Goal: Transaction & Acquisition: Book appointment/travel/reservation

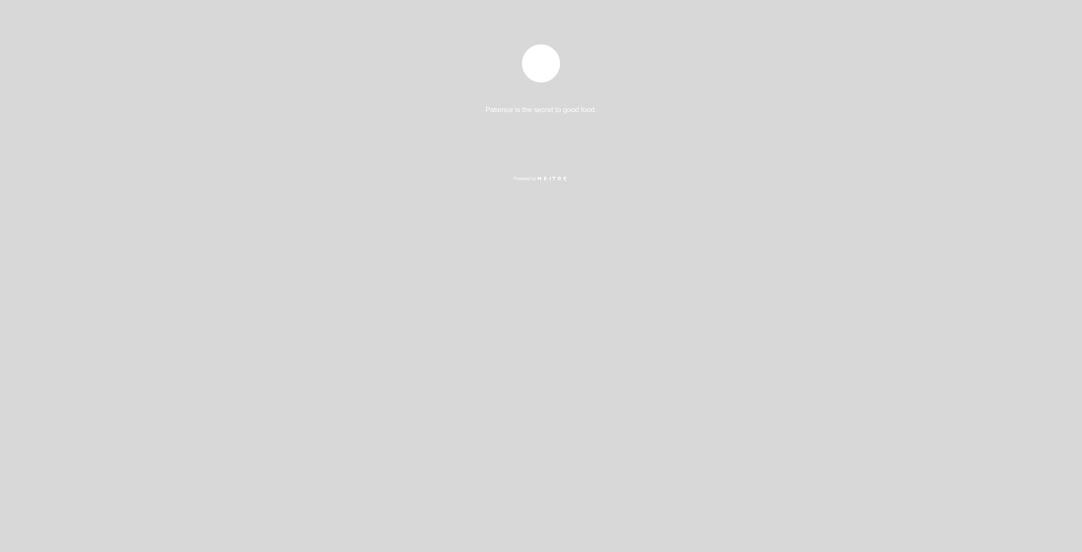
select select "es"
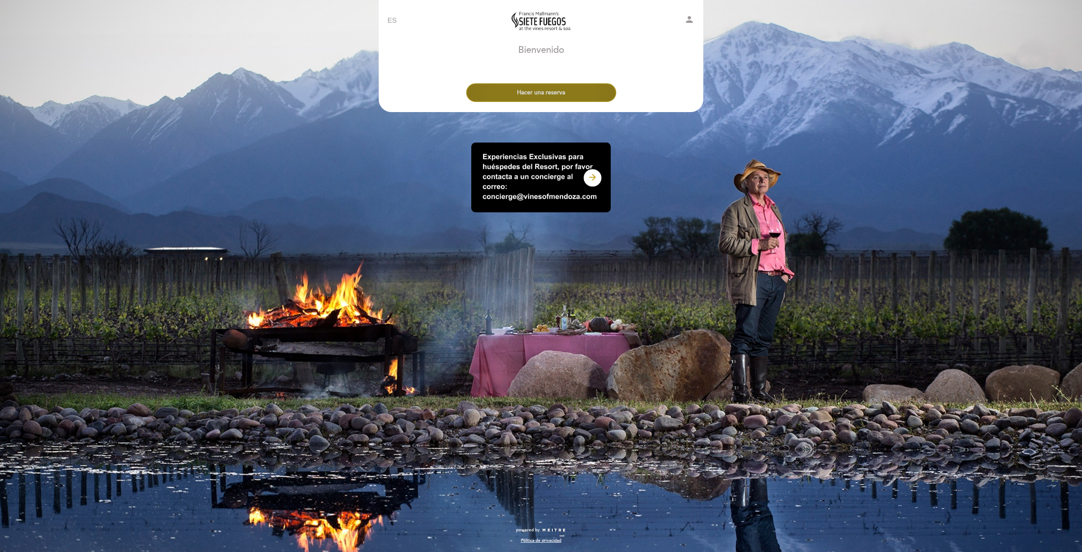
click at [583, 91] on button "Hacer una reserva" at bounding box center [541, 92] width 150 height 19
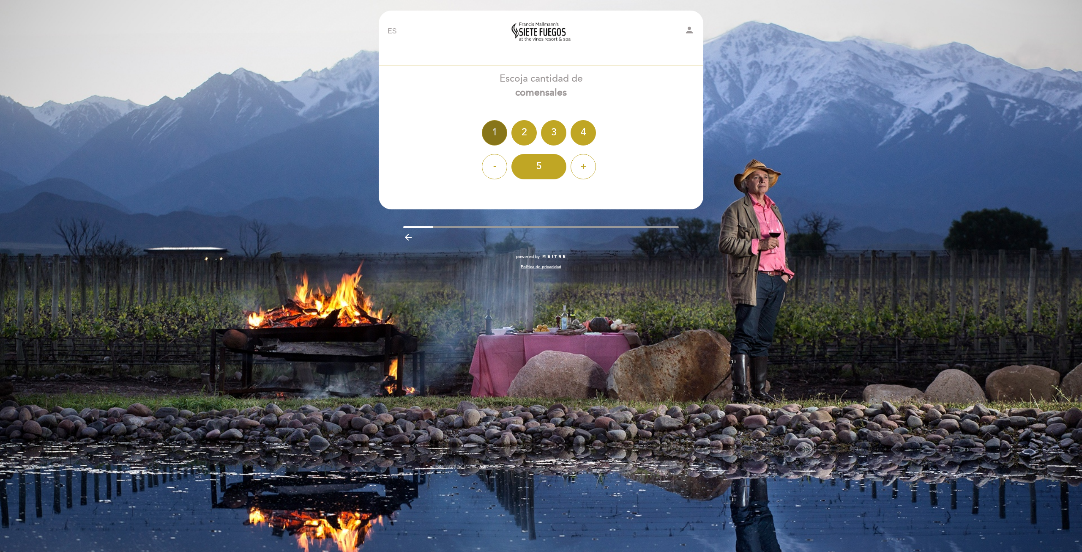
click at [493, 134] on div "1" at bounding box center [494, 132] width 25 height 25
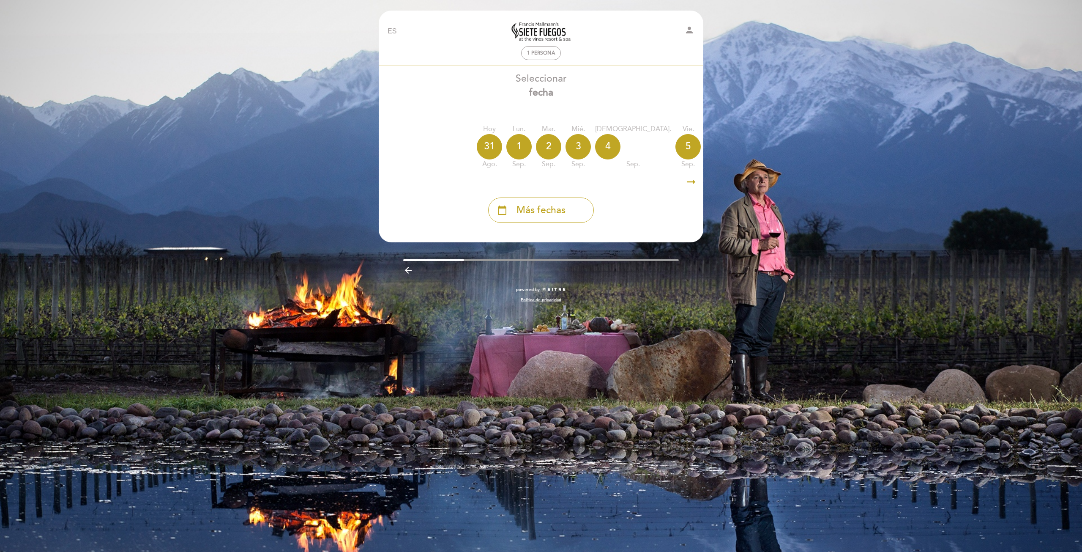
click at [548, 96] on b "fecha" at bounding box center [541, 93] width 24 height 12
click at [540, 209] on span "Más fechas" at bounding box center [541, 210] width 49 height 14
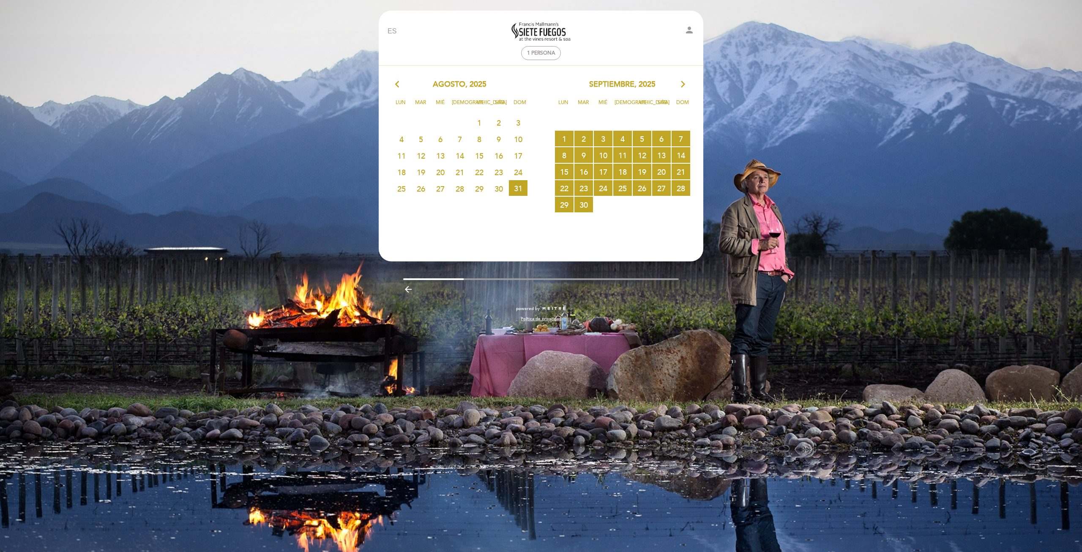
click at [683, 86] on icon "arrow_forward_ios" at bounding box center [683, 84] width 8 height 11
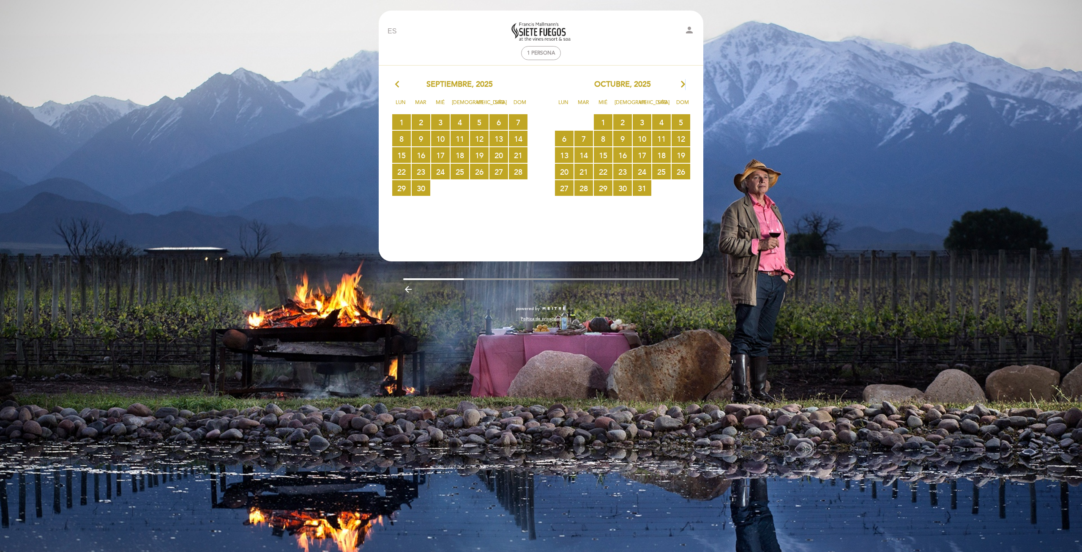
click at [683, 86] on icon "arrow_forward_ios" at bounding box center [683, 84] width 8 height 11
click at [646, 155] on span "14 RESERVAS DISPONIBLES" at bounding box center [642, 155] width 19 height 16
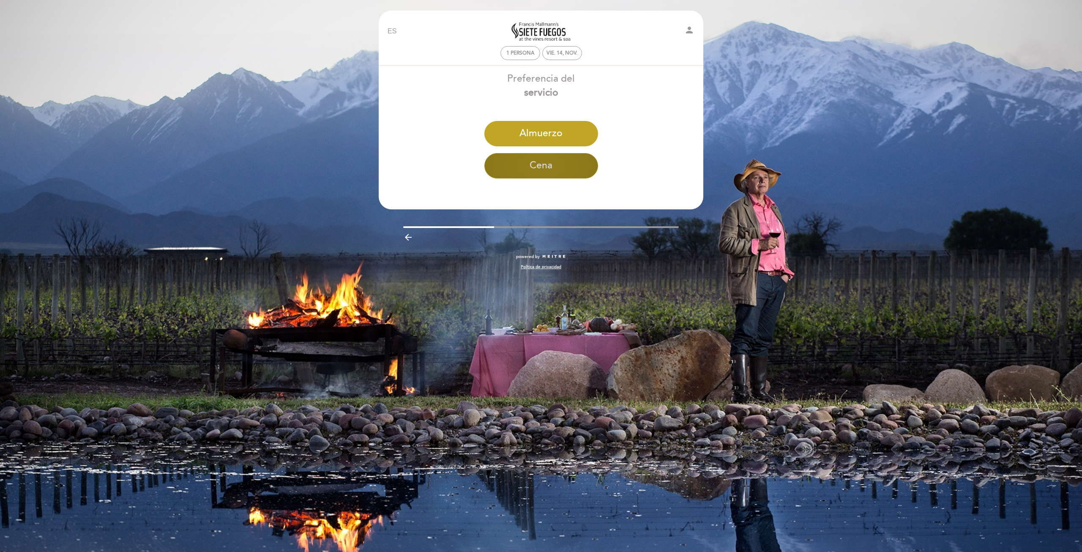
click at [537, 166] on button "Cena" at bounding box center [541, 165] width 114 height 25
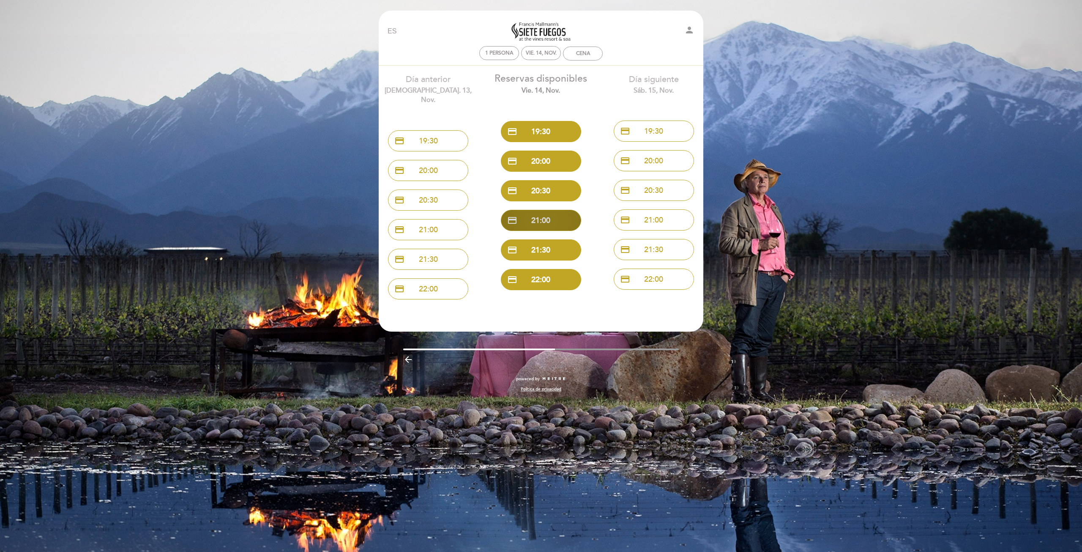
click at [558, 222] on button "credit_card 21:00" at bounding box center [541, 220] width 80 height 21
